Goal: Navigation & Orientation: Find specific page/section

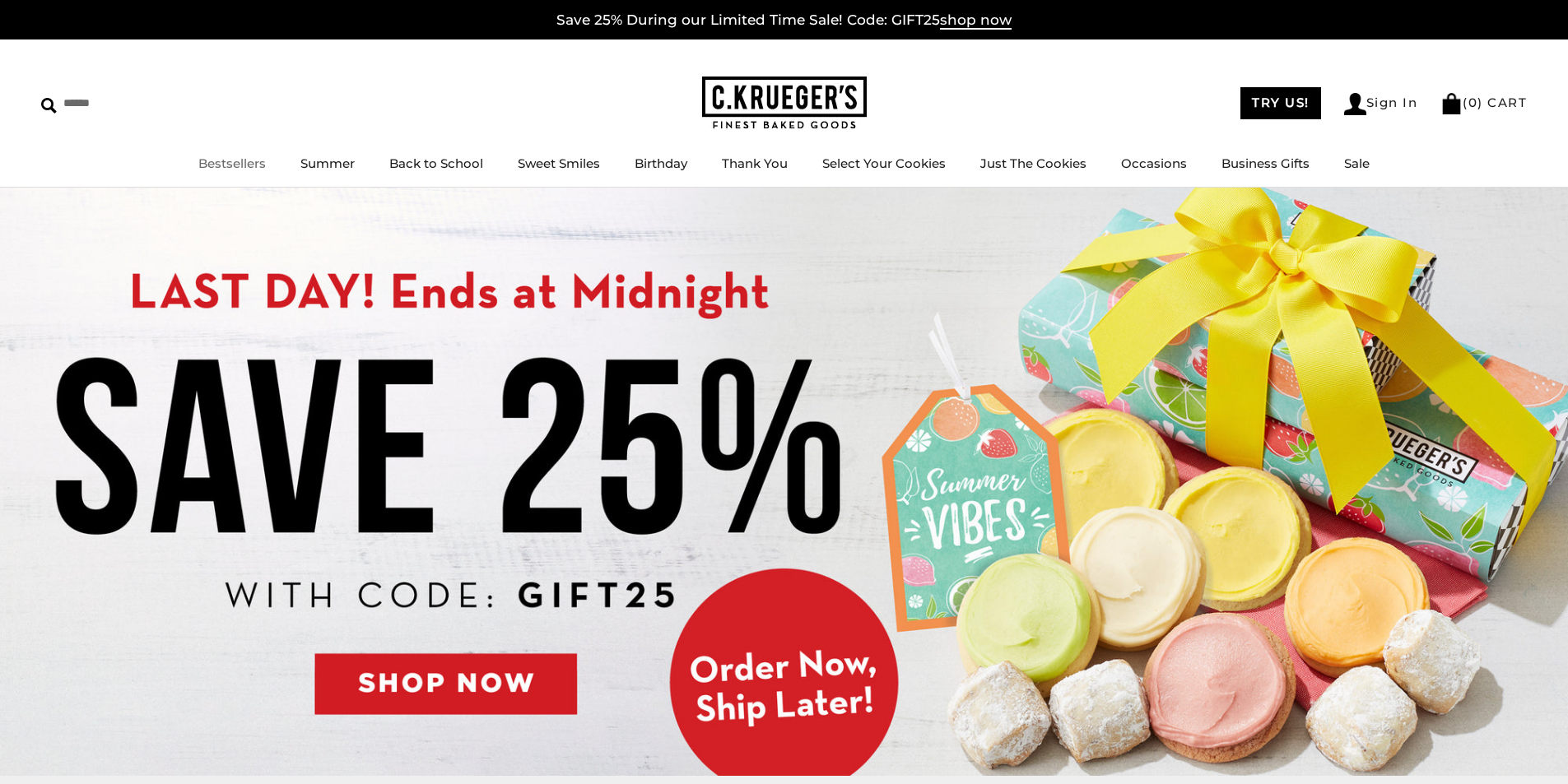
click at [227, 165] on link "Bestsellers" at bounding box center [231, 163] width 68 height 16
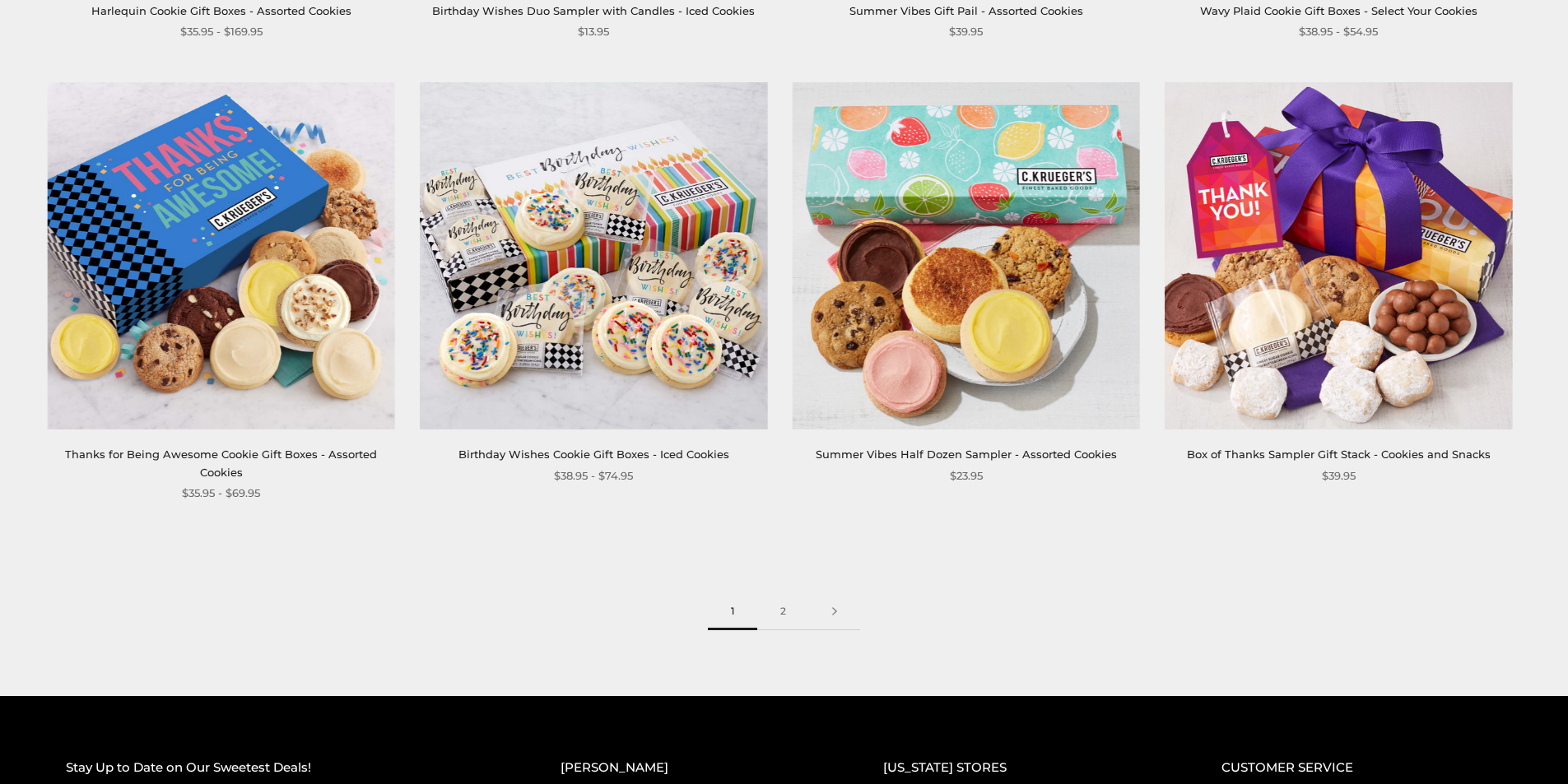
scroll to position [2797, 0]
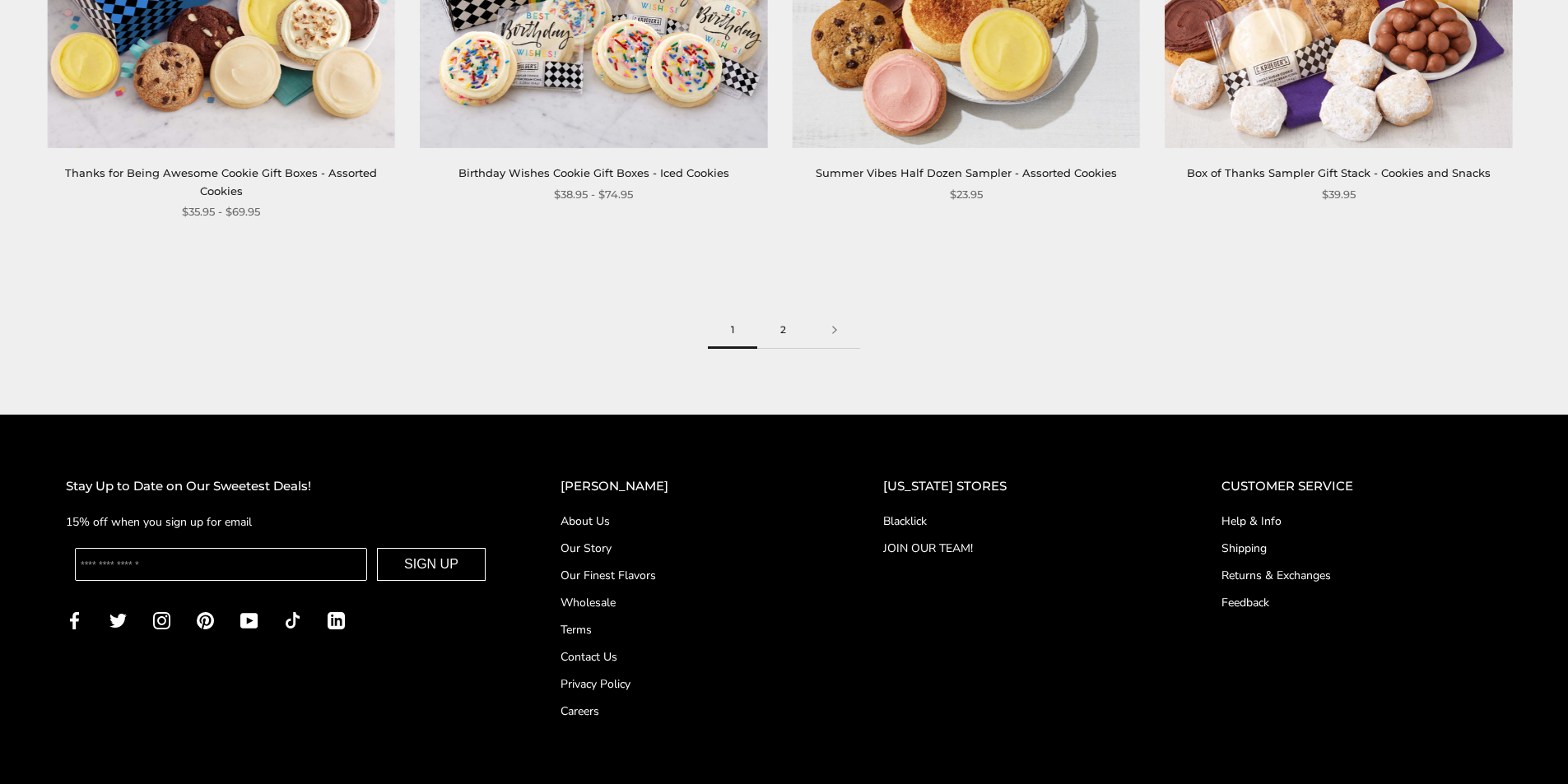
click at [785, 342] on link "2" at bounding box center [784, 331] width 52 height 37
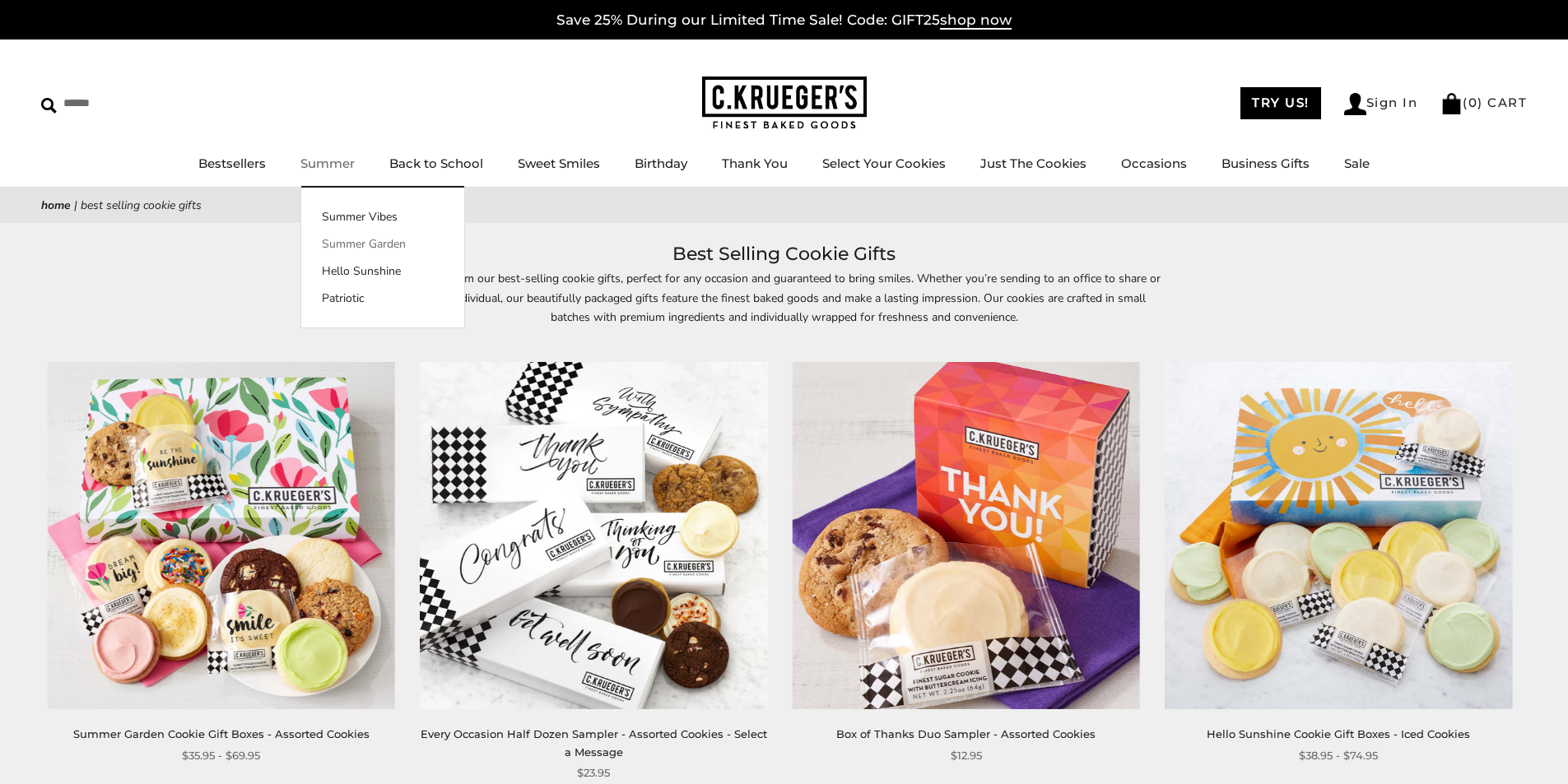
click at [333, 250] on link "Summer Garden" at bounding box center [382, 243] width 163 height 18
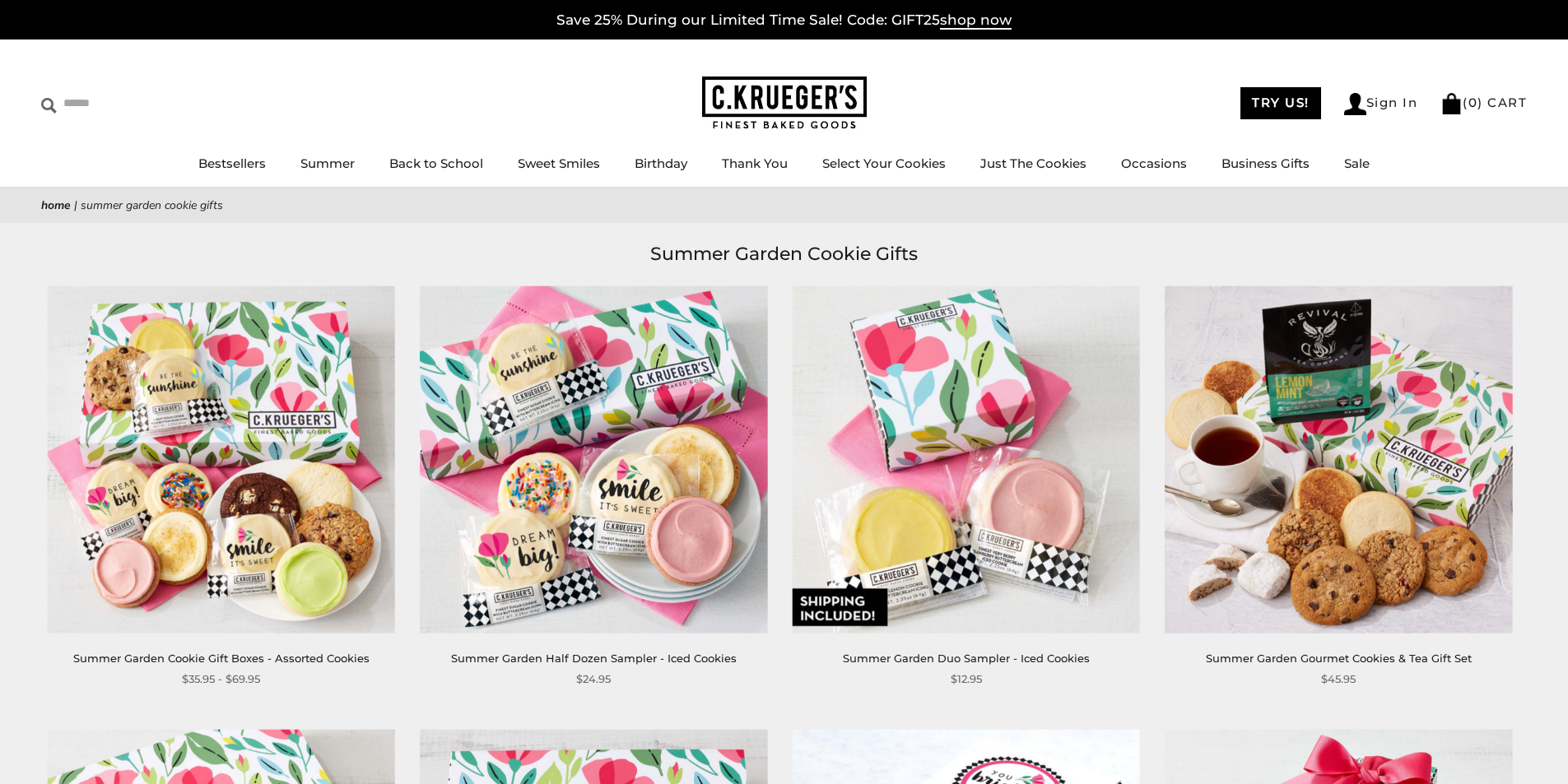
drag, startPoint x: 342, startPoint y: 297, endPoint x: 344, endPoint y: 93, distance: 204.0
click at [756, 92] on img at bounding box center [784, 103] width 165 height 54
